Goal: Navigation & Orientation: Find specific page/section

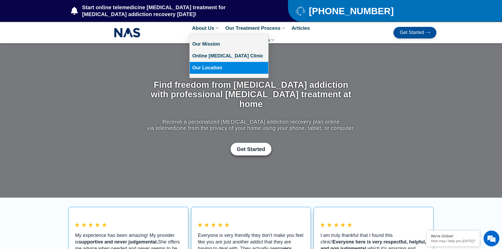
click at [235, 68] on link "Our Location" at bounding box center [229, 68] width 79 height 12
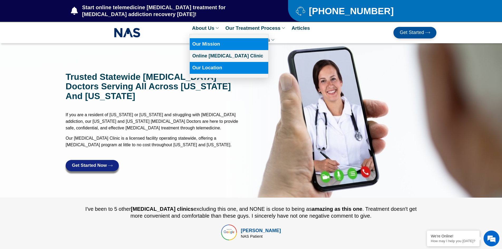
click at [217, 44] on link "Our Mission" at bounding box center [229, 44] width 79 height 12
